Goal: Communication & Community: Answer question/provide support

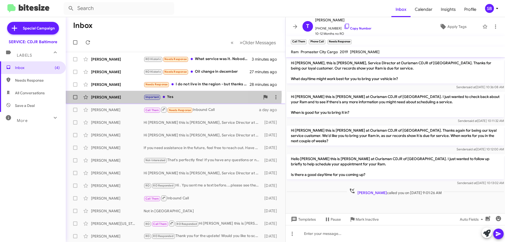
click at [164, 95] on div "Important Yes" at bounding box center [202, 97] width 117 height 6
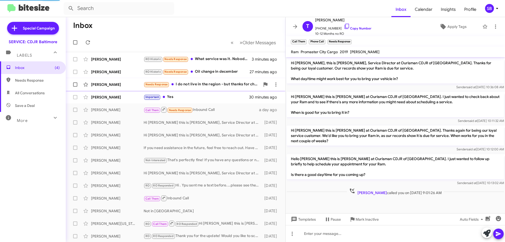
scroll to position [47, 0]
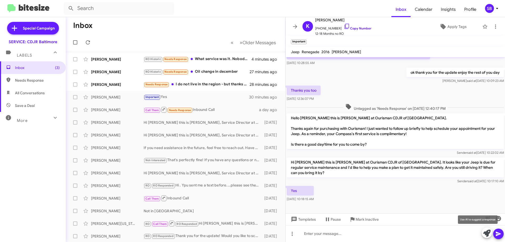
click at [488, 234] on icon at bounding box center [486, 232] width 7 height 7
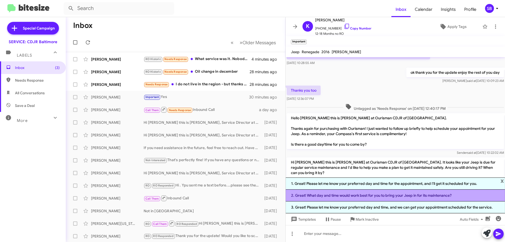
click at [321, 194] on li "2. Great! What day and time would work best for you to bring your Jeep in for i…" at bounding box center [395, 195] width 219 height 12
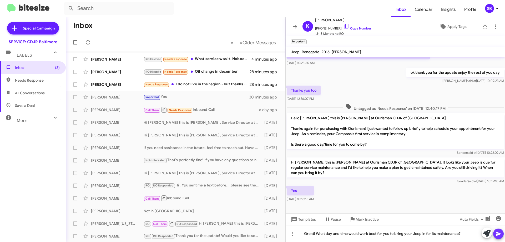
click at [498, 232] on icon at bounding box center [498, 233] width 6 height 6
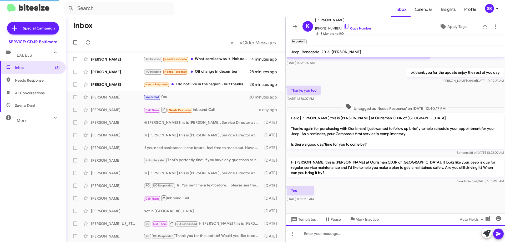
scroll to position [0, 0]
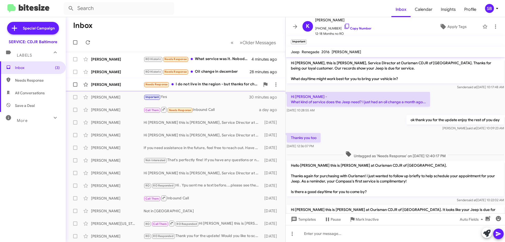
click at [216, 85] on div "Needs Response I do not live in the region - but thanks for checking in" at bounding box center [202, 84] width 117 height 6
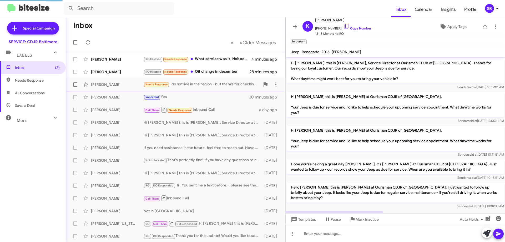
scroll to position [17, 0]
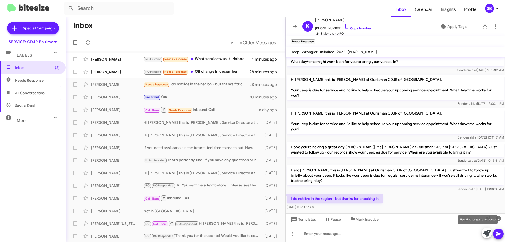
click at [484, 233] on icon at bounding box center [486, 232] width 7 height 7
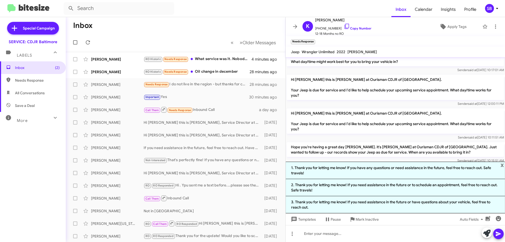
click at [398, 171] on li "1. Thank you for letting me know! If you have any questions or need assistance …" at bounding box center [395, 169] width 219 height 17
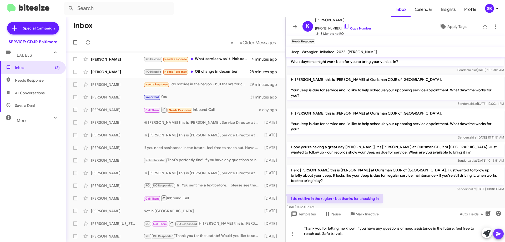
click at [497, 235] on icon at bounding box center [498, 233] width 5 height 4
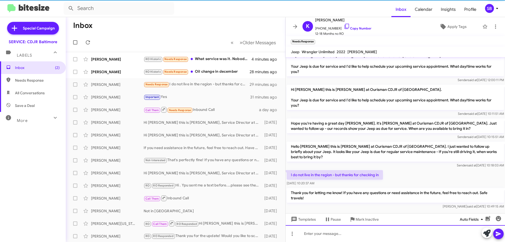
scroll to position [42, 0]
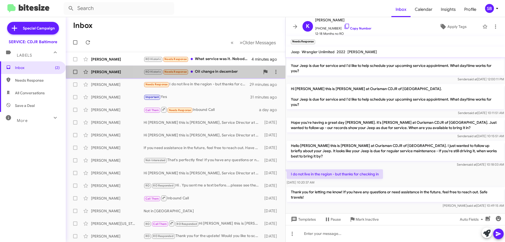
click at [201, 69] on div "RO Historic Needs Response Oil change in december" at bounding box center [202, 72] width 117 height 6
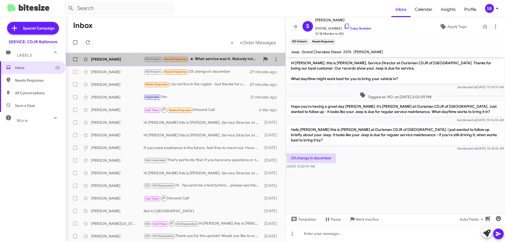
click at [211, 59] on div "RO Historic Needs Response What service was it. Nobody told me about a recommen…" at bounding box center [202, 59] width 117 height 6
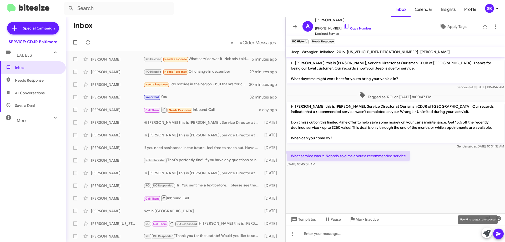
click at [485, 236] on icon at bounding box center [486, 232] width 7 height 7
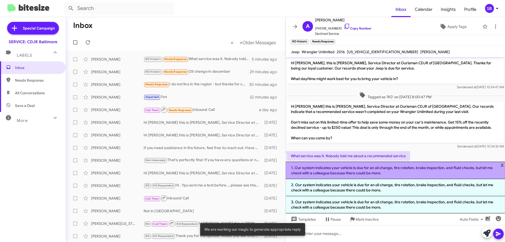
click at [371, 168] on li "1. Our system indicates your vehicle is due for an oil change, tire rotation, b…" at bounding box center [395, 169] width 219 height 17
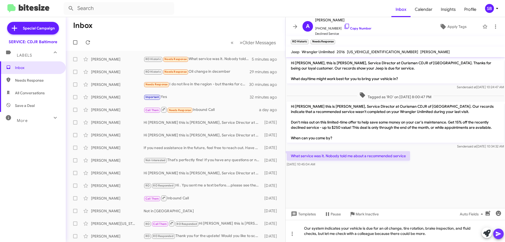
click at [498, 234] on icon at bounding box center [498, 233] width 5 height 4
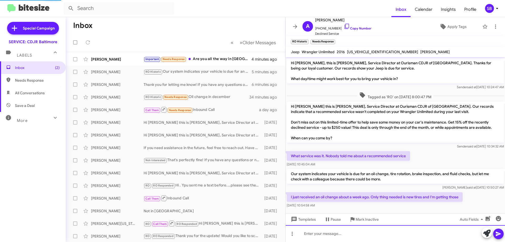
scroll to position [4, 0]
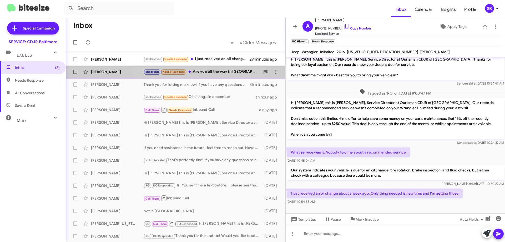
click at [206, 74] on div "Important Needs Response Are you all the way in [GEOGRAPHIC_DATA]?" at bounding box center [202, 72] width 117 height 6
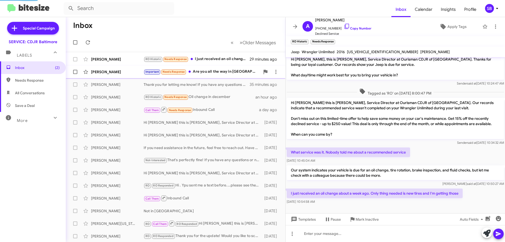
scroll to position [86, 0]
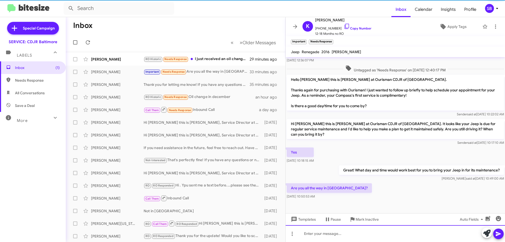
click at [388, 235] on div at bounding box center [395, 233] width 219 height 17
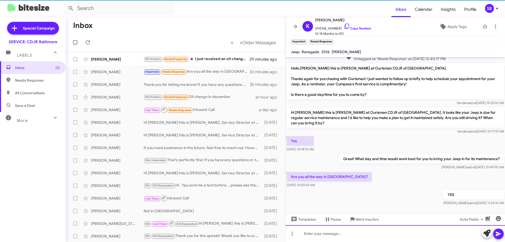
scroll to position [105, 0]
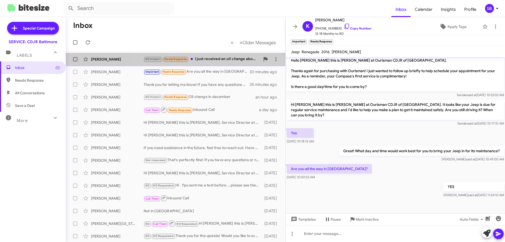
click at [230, 62] on div "[PERSON_NAME] RO Historic Needs Response I just received an oil change about a …" at bounding box center [175, 59] width 211 height 11
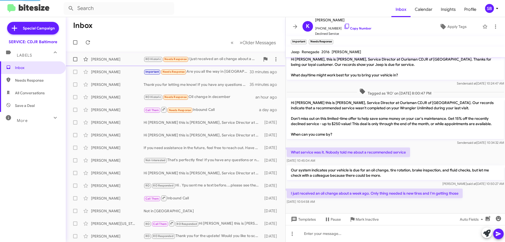
scroll to position [4, 0]
click at [38, 93] on span "All Conversations" at bounding box center [30, 92] width 30 height 5
type input "in:all-conversations"
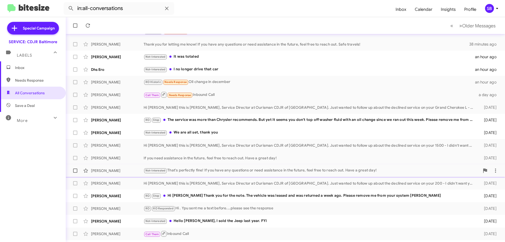
scroll to position [64, 0]
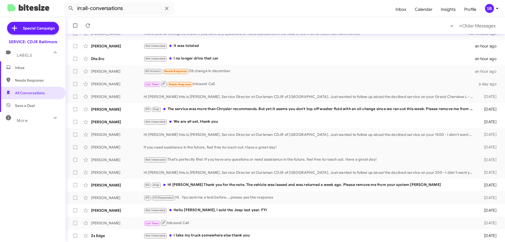
click at [27, 67] on span "Inbox" at bounding box center [37, 67] width 45 height 5
